Goal: Transaction & Acquisition: Obtain resource

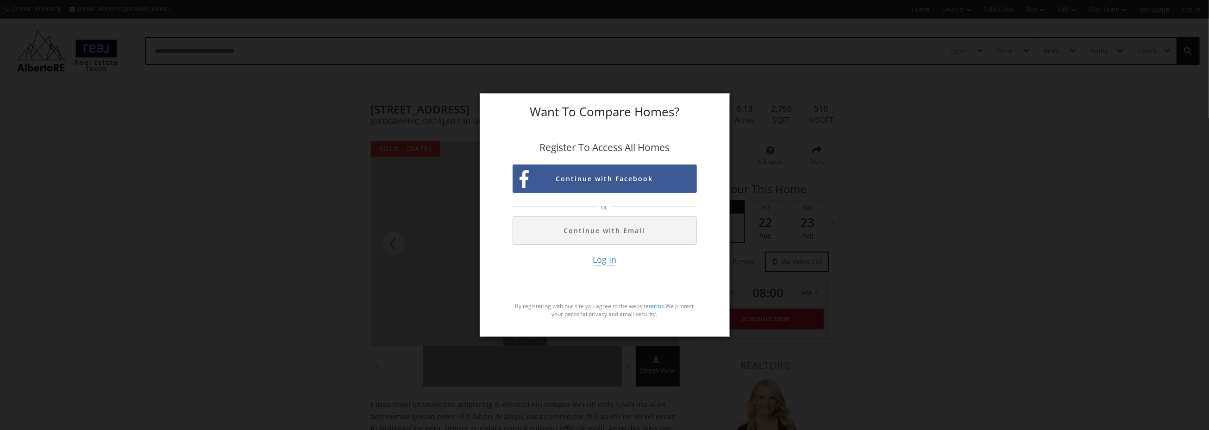
click at [318, 244] on div "Want To Compare Homes? Register To Access All Homes Continue with Facebook or C…" at bounding box center [604, 215] width 1209 height 430
click at [157, 80] on div "Want To Compare Homes? Register To Access All Homes Continue with Facebook or C…" at bounding box center [604, 215] width 1209 height 430
click at [637, 95] on div "Want To Compare Homes?" at bounding box center [604, 112] width 249 height 37
drag, startPoint x: 679, startPoint y: 118, endPoint x: 746, endPoint y: 139, distance: 69.8
click at [682, 119] on div "Want To Compare Homes?" at bounding box center [604, 112] width 249 height 37
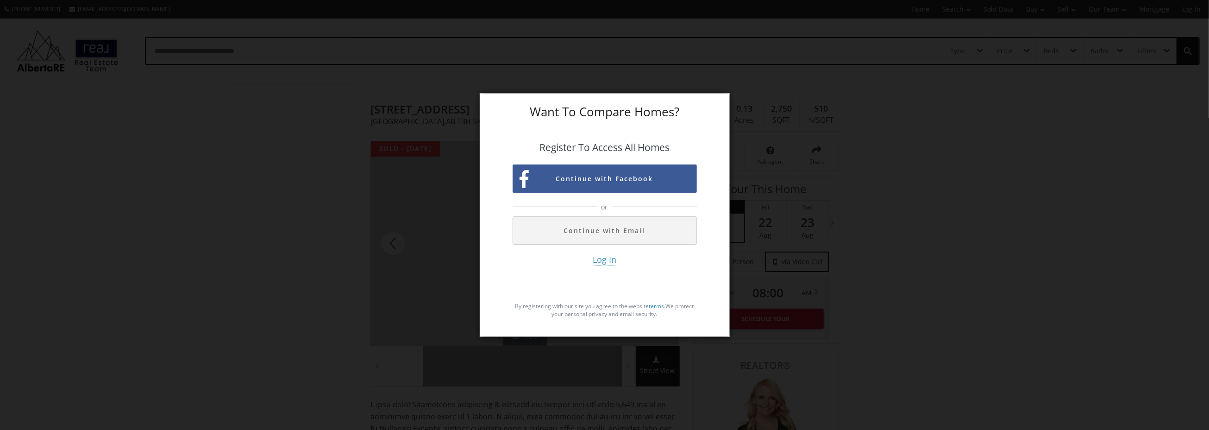
click at [803, 161] on div "Want To Compare Homes? Register To Access All Homes Continue with Facebook or C…" at bounding box center [604, 215] width 1209 height 430
drag, startPoint x: 854, startPoint y: 201, endPoint x: 851, endPoint y: 212, distance: 11.6
click at [854, 208] on div "Want To Compare Homes? Register To Access All Homes Continue with Facebook or C…" at bounding box center [604, 215] width 1209 height 430
drag, startPoint x: 688, startPoint y: 289, endPoint x: 681, endPoint y: 299, distance: 11.9
click at [686, 292] on div "Log In By registering with our site you agree to the website terms . We protect…" at bounding box center [605, 288] width 184 height 69
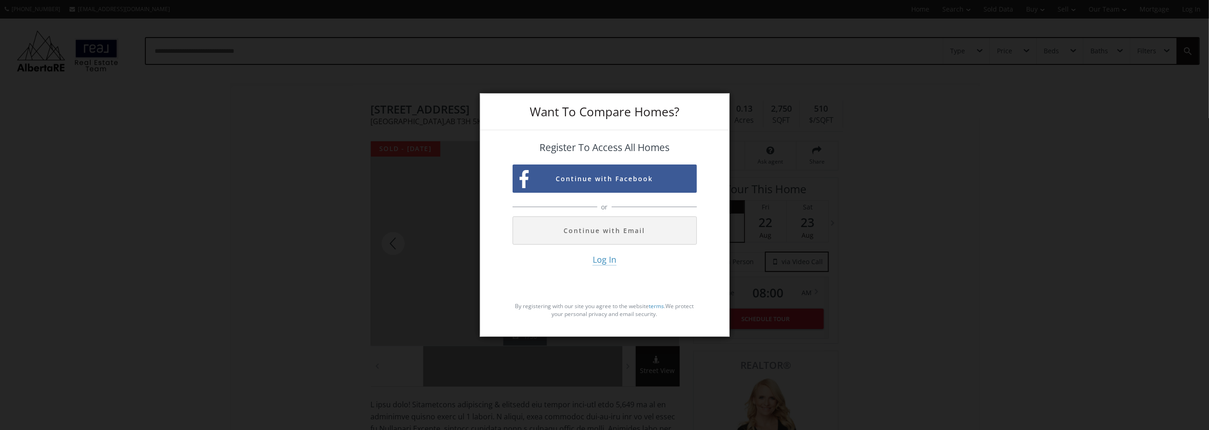
click at [644, 359] on div "Want To Compare Homes? Register To Access All Homes Continue with Facebook or C…" at bounding box center [604, 215] width 1209 height 430
click at [487, 359] on div "Want To Compare Homes? Register To Access All Homes Continue with Facebook or C…" at bounding box center [604, 215] width 1209 height 430
click at [427, 372] on div "Want To Compare Homes? Register To Access All Homes Continue with Facebook or C…" at bounding box center [604, 215] width 1209 height 430
click at [542, 128] on div "Want To Compare Homes?" at bounding box center [604, 112] width 249 height 37
click at [826, 76] on div "Want To Compare Homes? Register To Access All Homes Continue with Facebook or C…" at bounding box center [604, 215] width 1209 height 430
